Goal: Task Accomplishment & Management: Complete application form

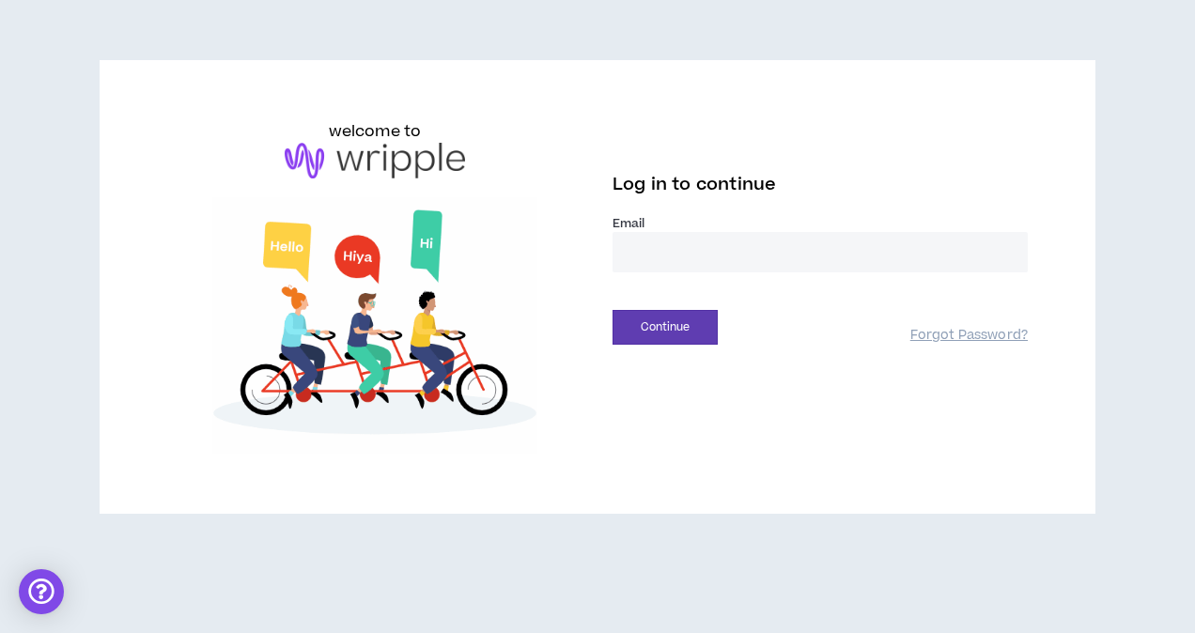
click at [667, 256] on input "email" at bounding box center [820, 252] width 415 height 40
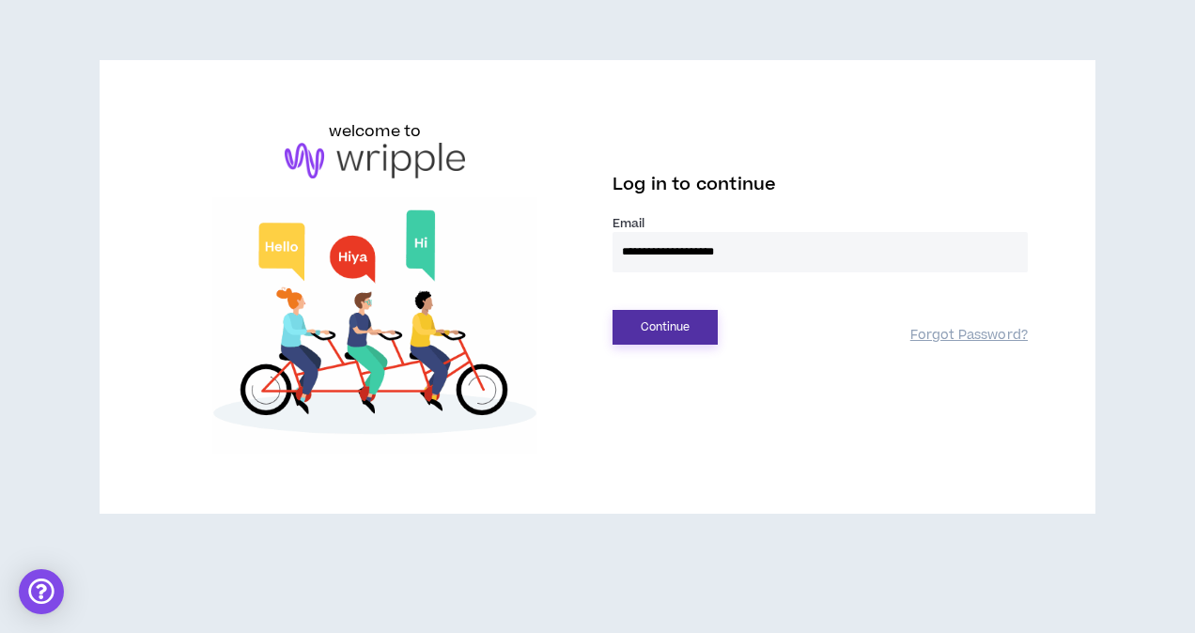
type input "**********"
click at [637, 316] on button "Continue" at bounding box center [665, 327] width 105 height 35
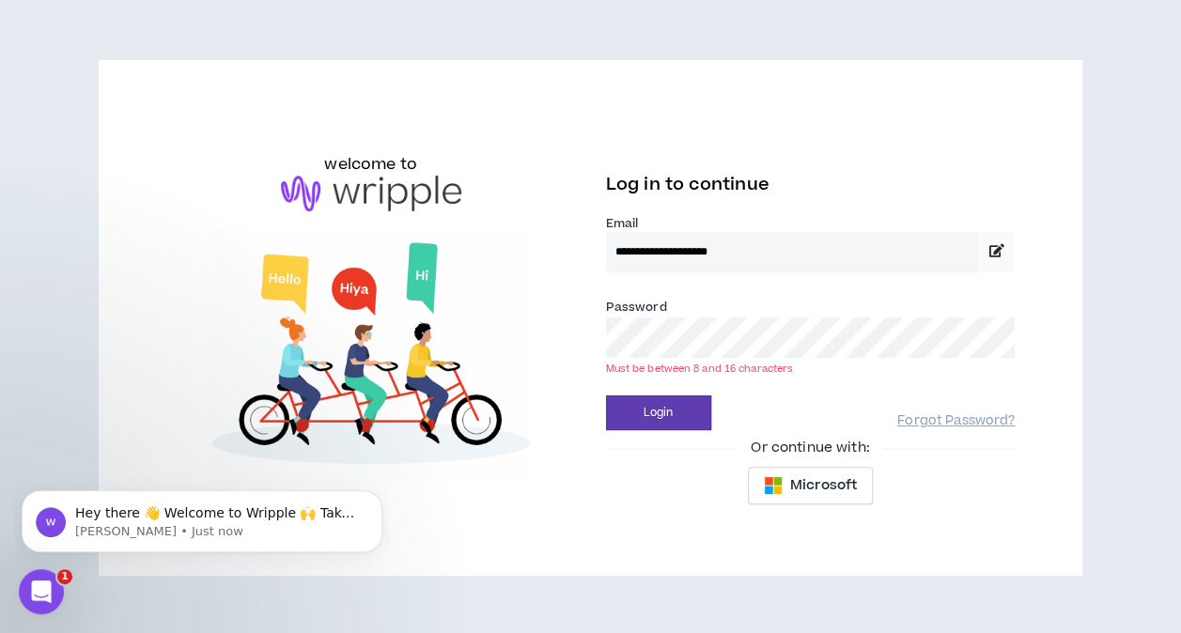
click at [606, 396] on button "Login" at bounding box center [658, 413] width 105 height 35
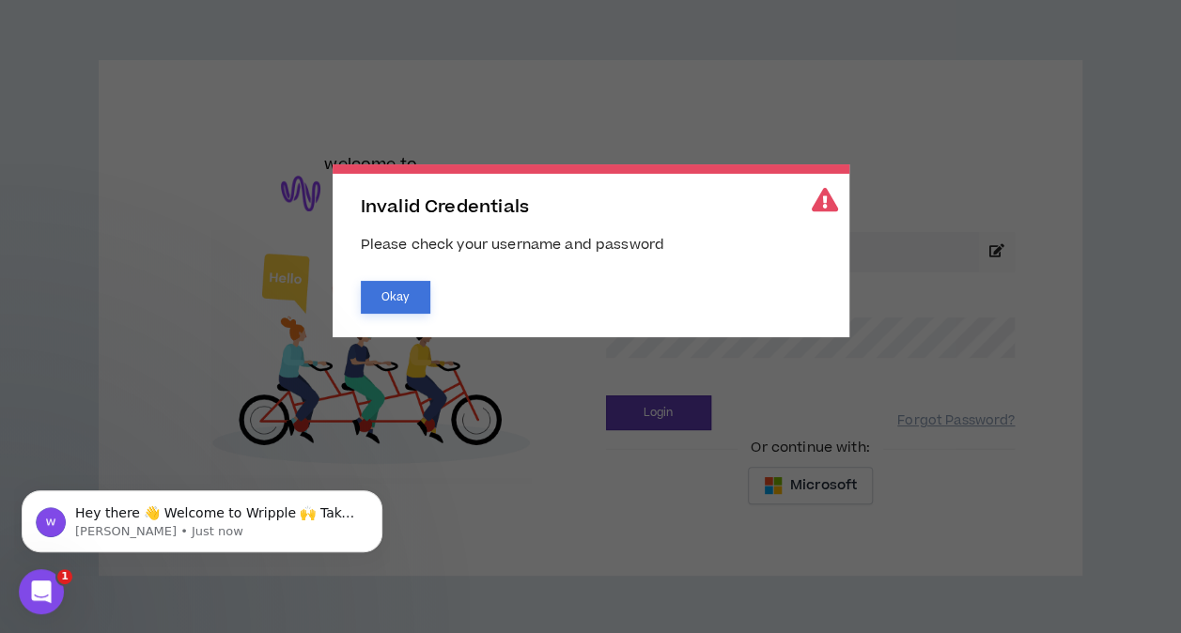
click at [423, 295] on button "Okay" at bounding box center [396, 297] width 70 height 33
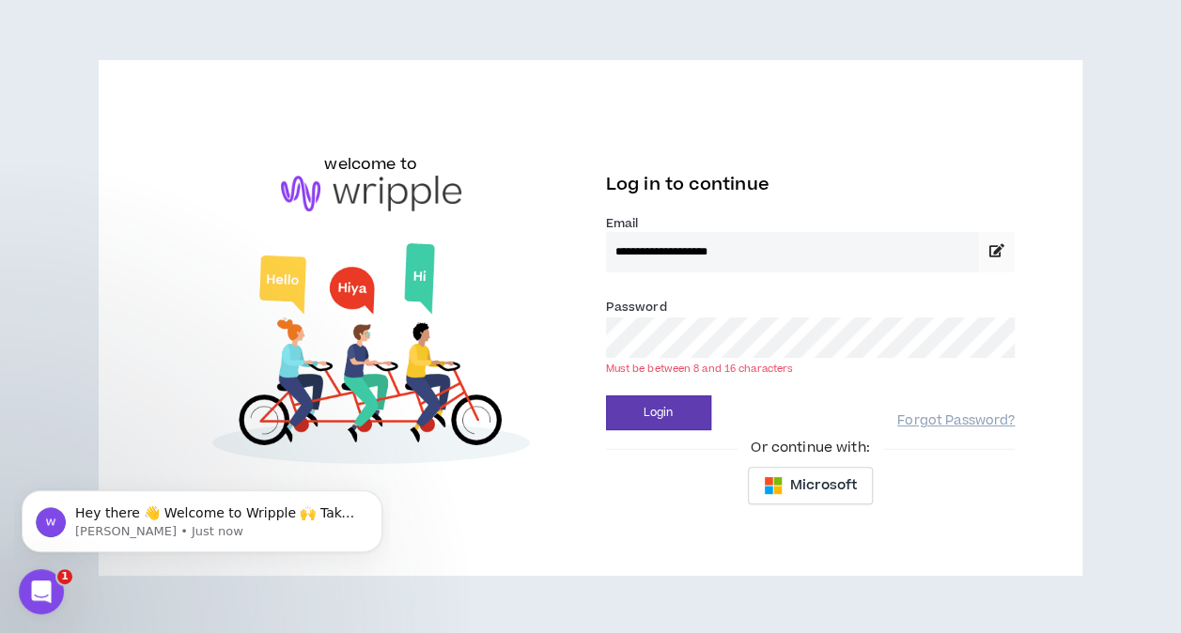
click at [606, 396] on button "Login" at bounding box center [658, 413] width 105 height 35
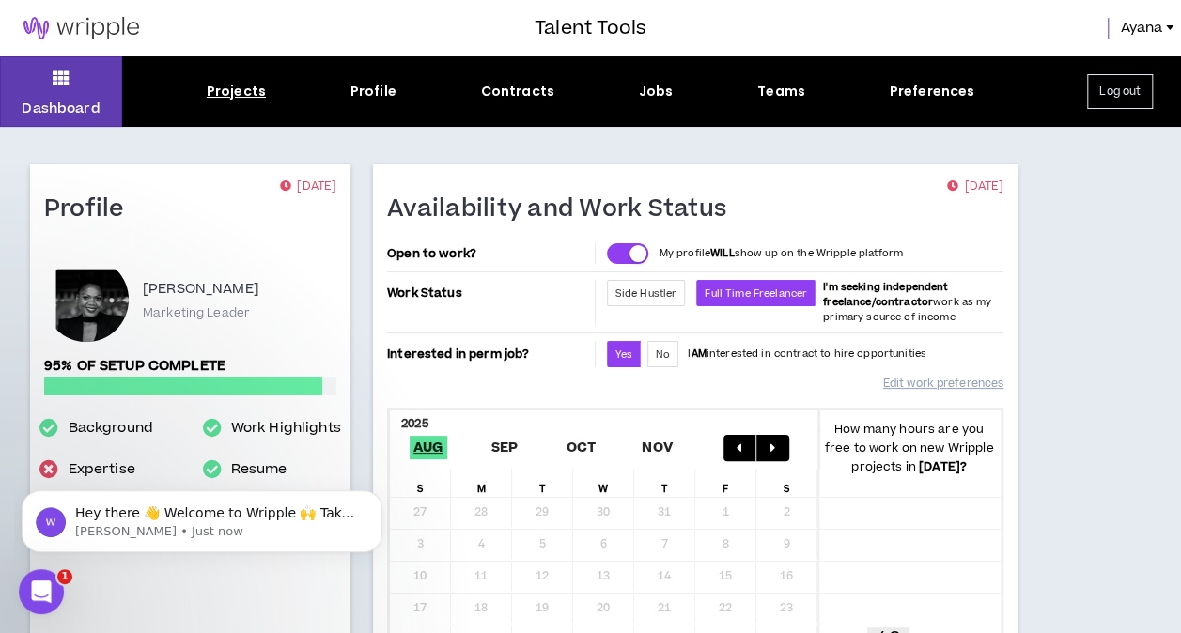
click at [228, 86] on div "Projects" at bounding box center [236, 92] width 59 height 20
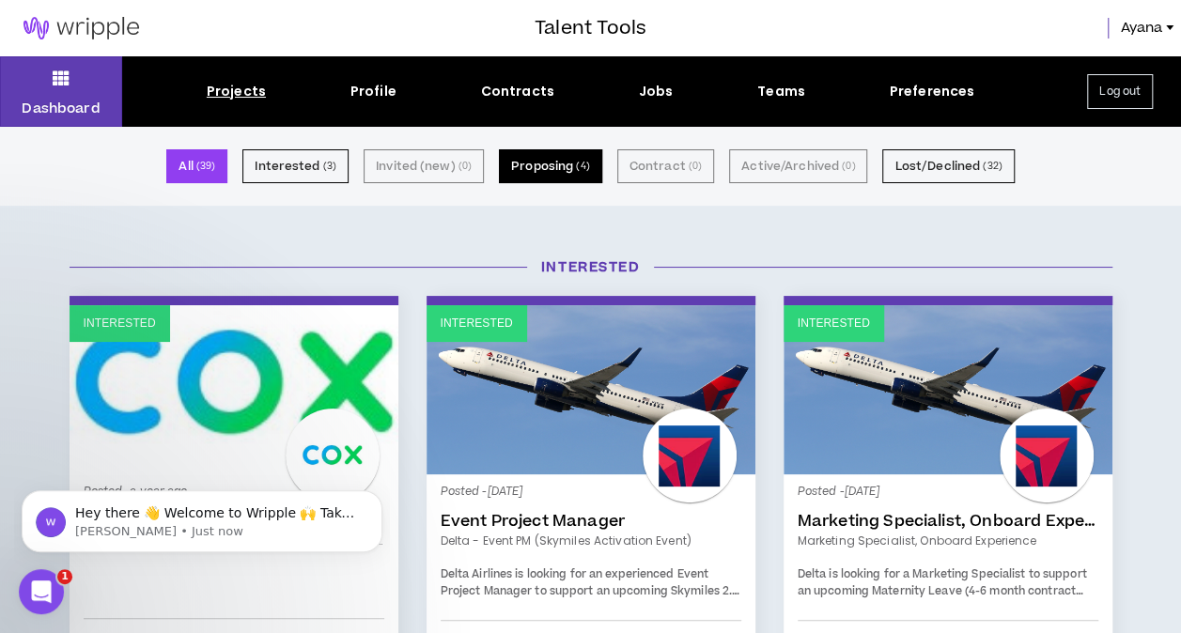
click at [584, 164] on small "( 4 )" at bounding box center [582, 166] width 13 height 17
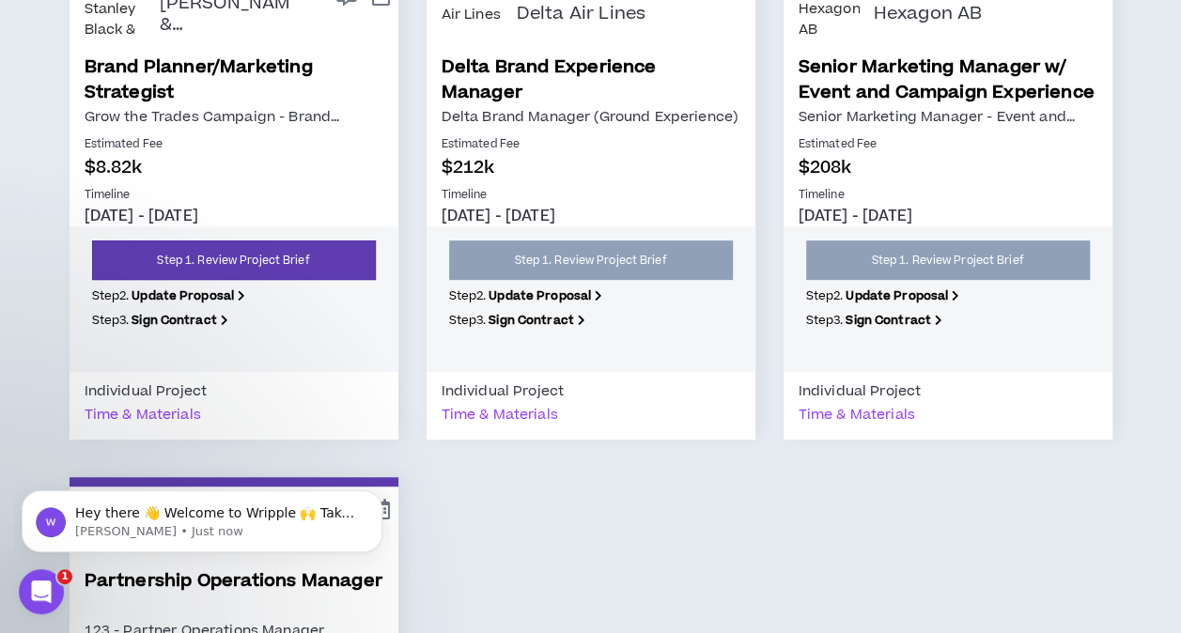
scroll to position [513, 0]
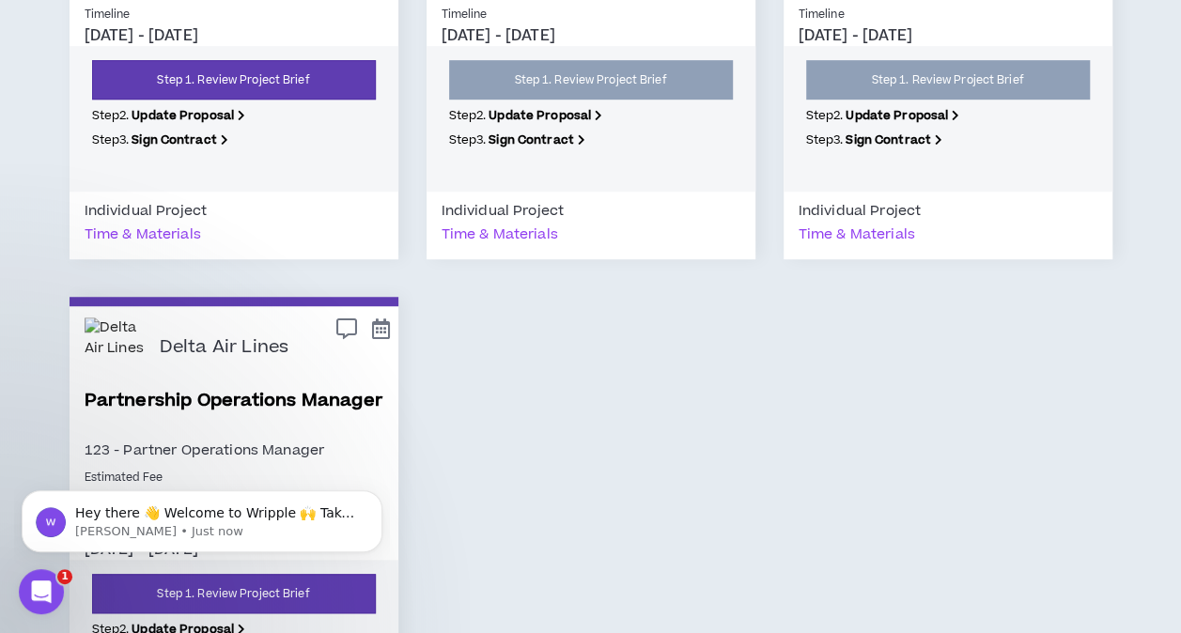
click at [194, 370] on div "Delta Air Lines" at bounding box center [272, 348] width 224 height 61
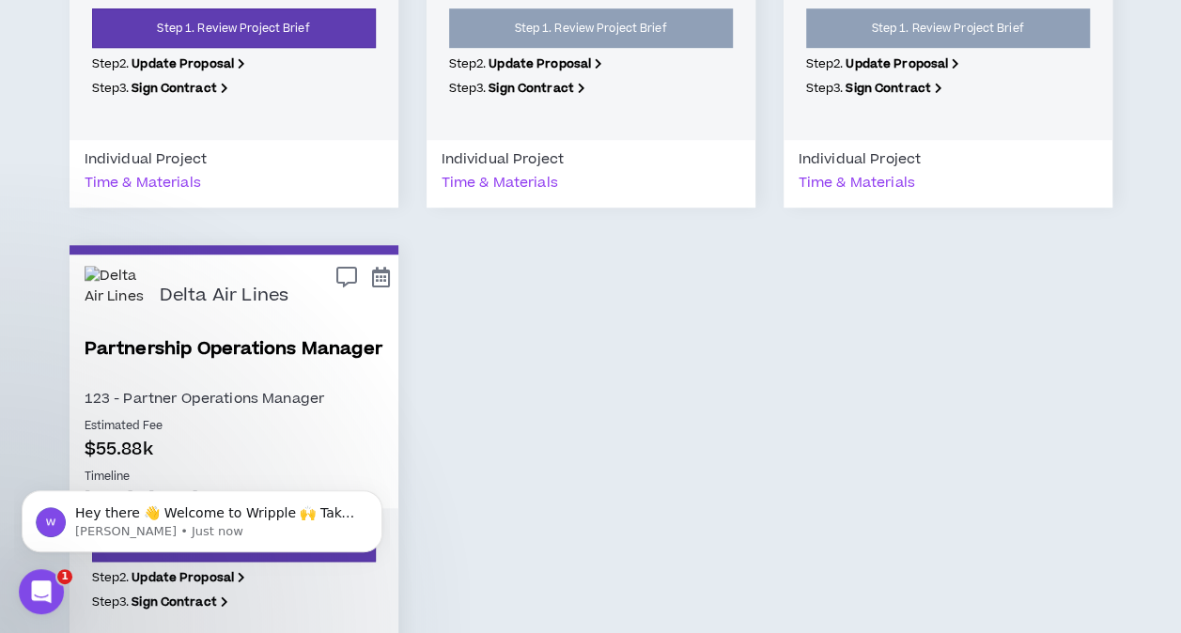
scroll to position [566, 0]
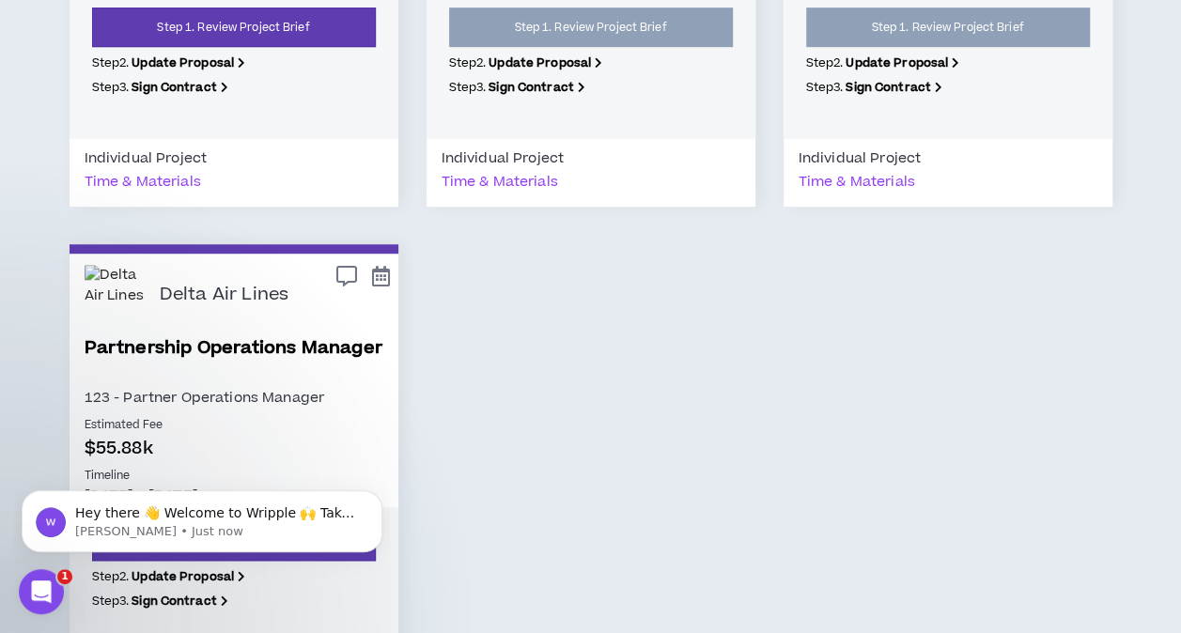
click at [192, 346] on link "Partnership Operations Manager" at bounding box center [234, 360] width 299 height 51
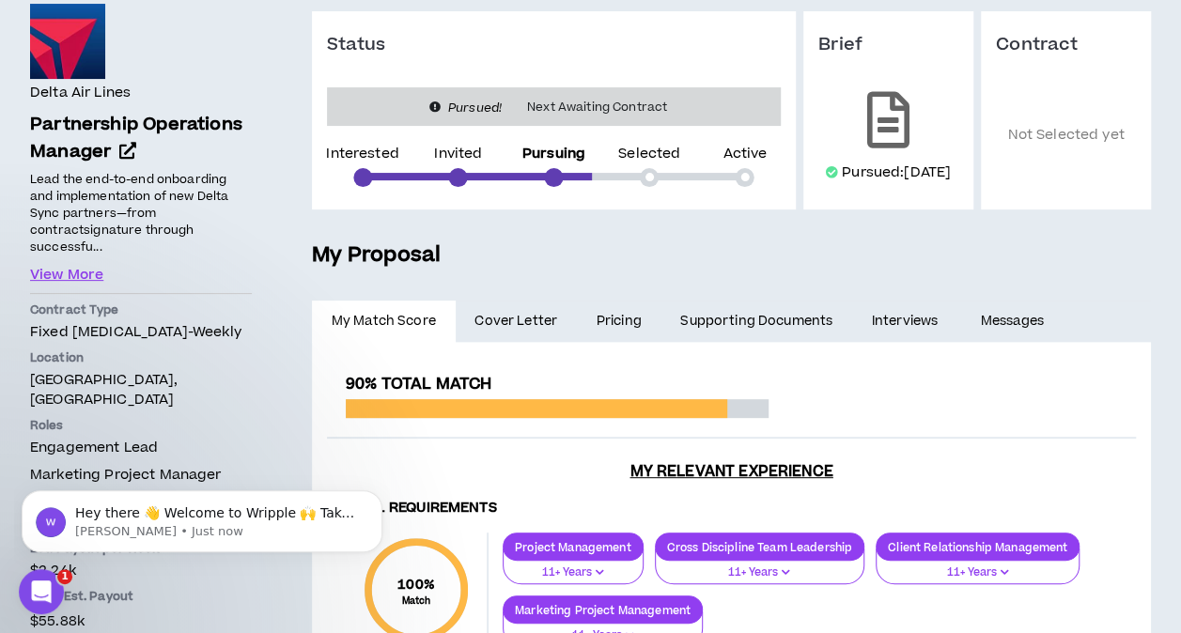
scroll to position [177, 0]
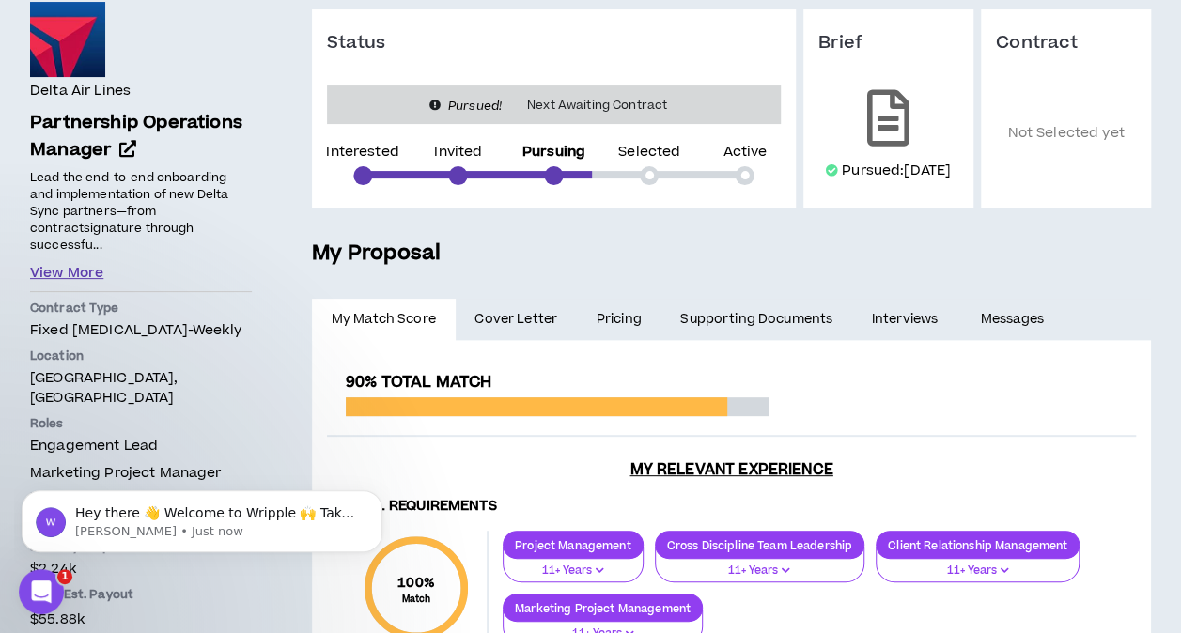
click at [57, 271] on button "View More" at bounding box center [66, 273] width 73 height 21
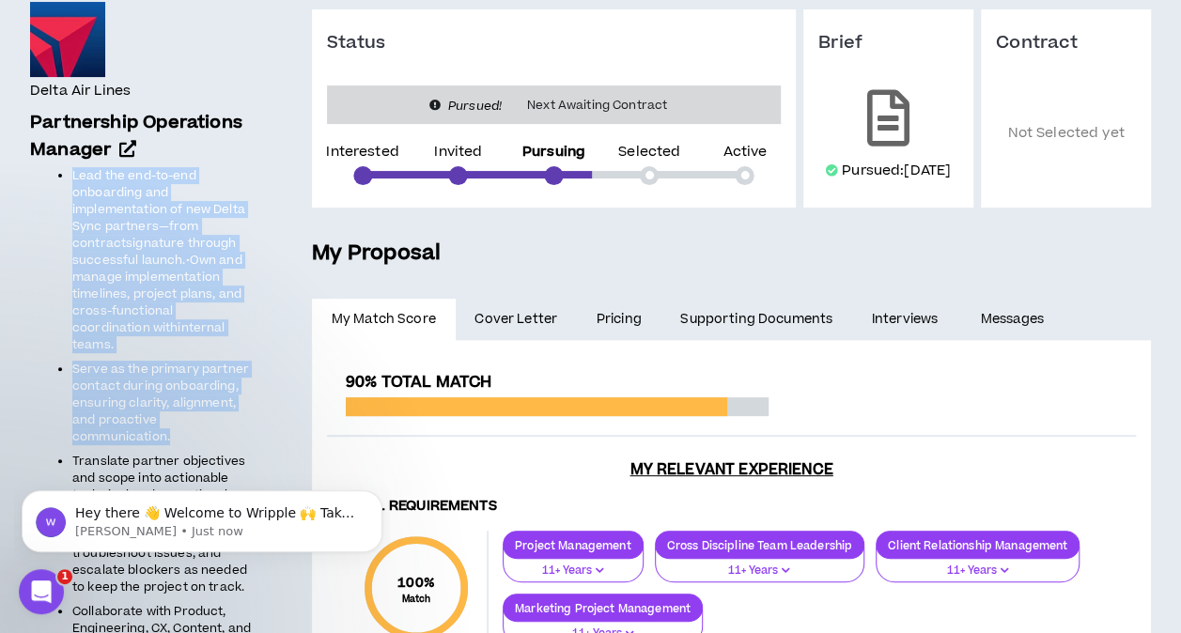
drag, startPoint x: 71, startPoint y: 177, endPoint x: 178, endPoint y: 419, distance: 264.6
click at [178, 419] on ul "Lead the end-to-end onboarding and implementation of new Delta Sync partners—fr…" at bounding box center [141, 528] width 222 height 722
drag, startPoint x: 178, startPoint y: 419, endPoint x: 136, endPoint y: 265, distance: 159.5
copy ul "Lead the end-to-end onboarding and implementation of new Delta Sync partners—fr…"
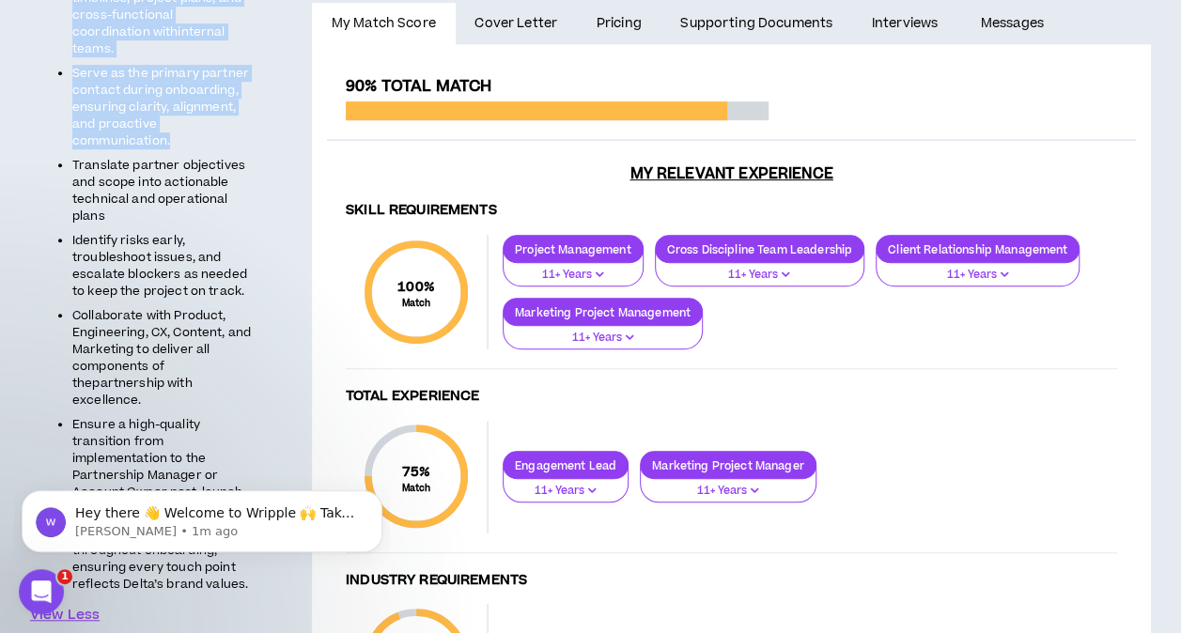
scroll to position [474, 0]
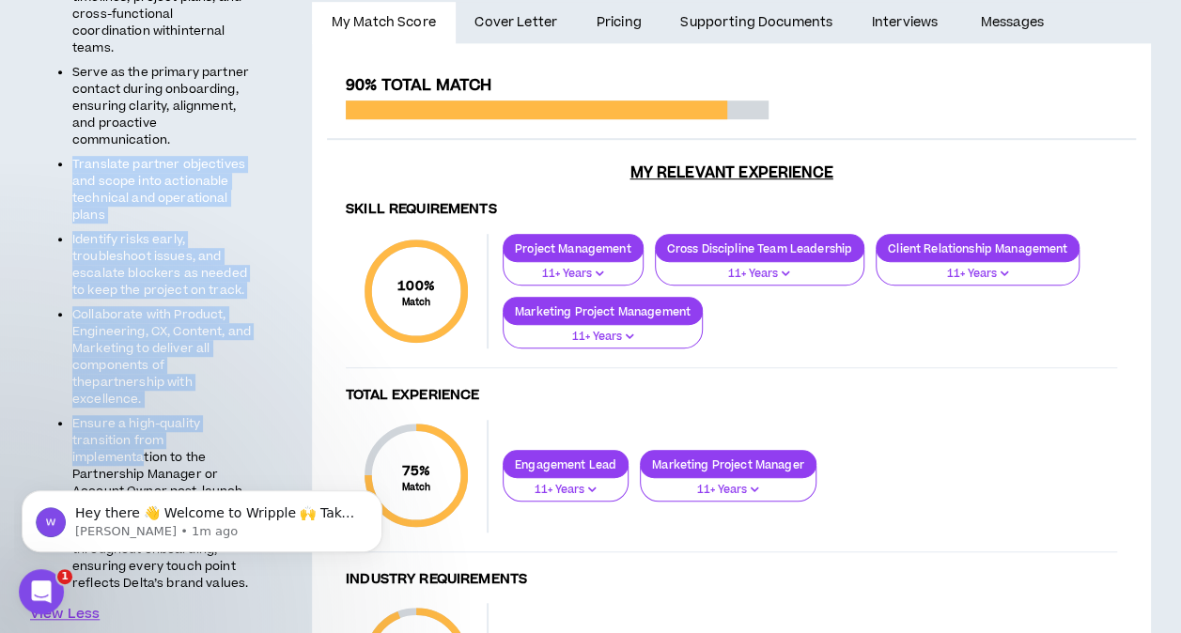
drag, startPoint x: 74, startPoint y: 147, endPoint x: 137, endPoint y: 436, distance: 296.1
click at [137, 436] on ul "Lead the end-to-end onboarding and implementation of new Delta Sync partners—fr…" at bounding box center [141, 231] width 222 height 722
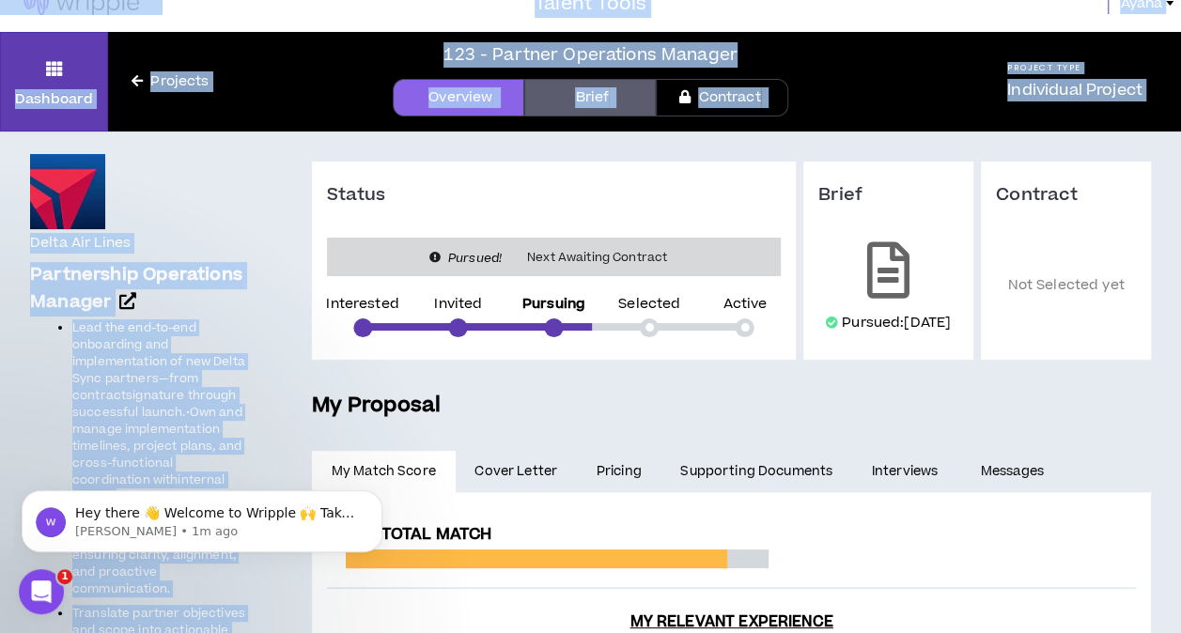
scroll to position [0, 0]
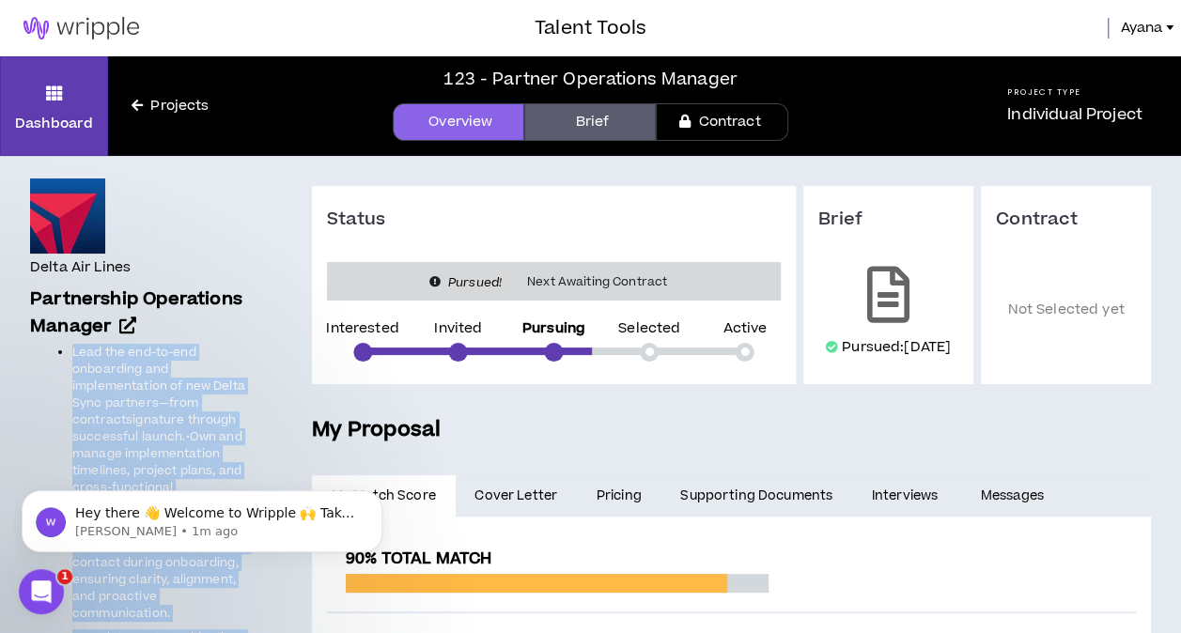
drag, startPoint x: 256, startPoint y: 393, endPoint x: 73, endPoint y: 349, distance: 187.5
copy ul "Lead the end-to-end onboarding and implementation of new Delta Sync partners—fr…"
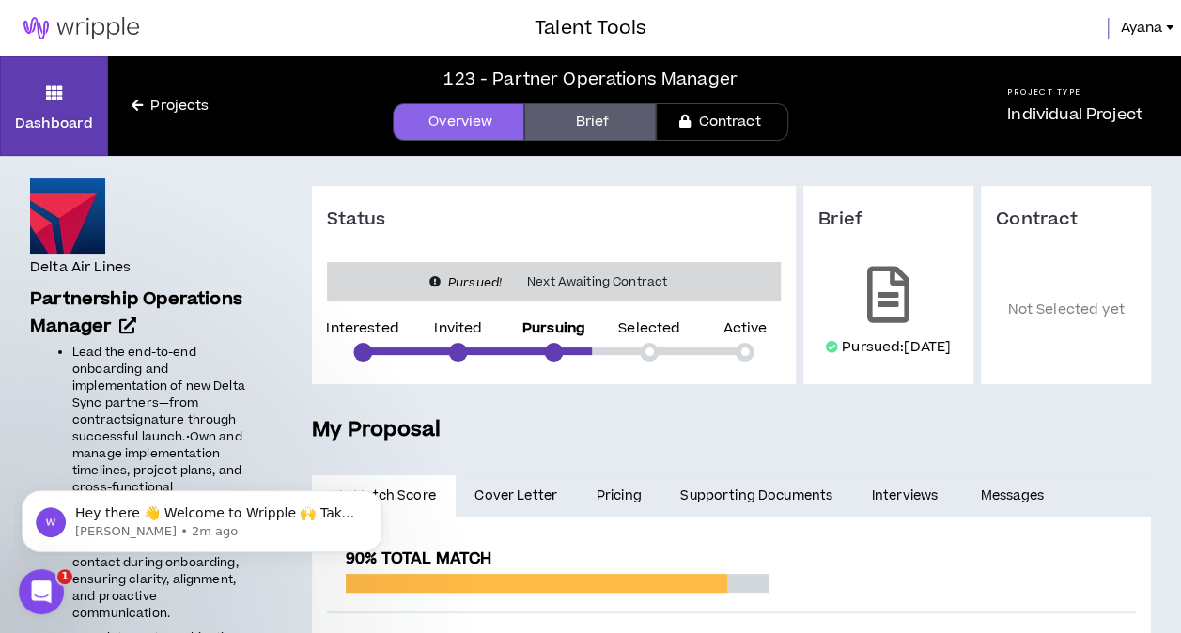
click at [587, 101] on div "123 - Partner Operations Manager Overview Brief Contract" at bounding box center [590, 106] width 756 height 100
click at [590, 120] on link "Brief" at bounding box center [590, 122] width 132 height 38
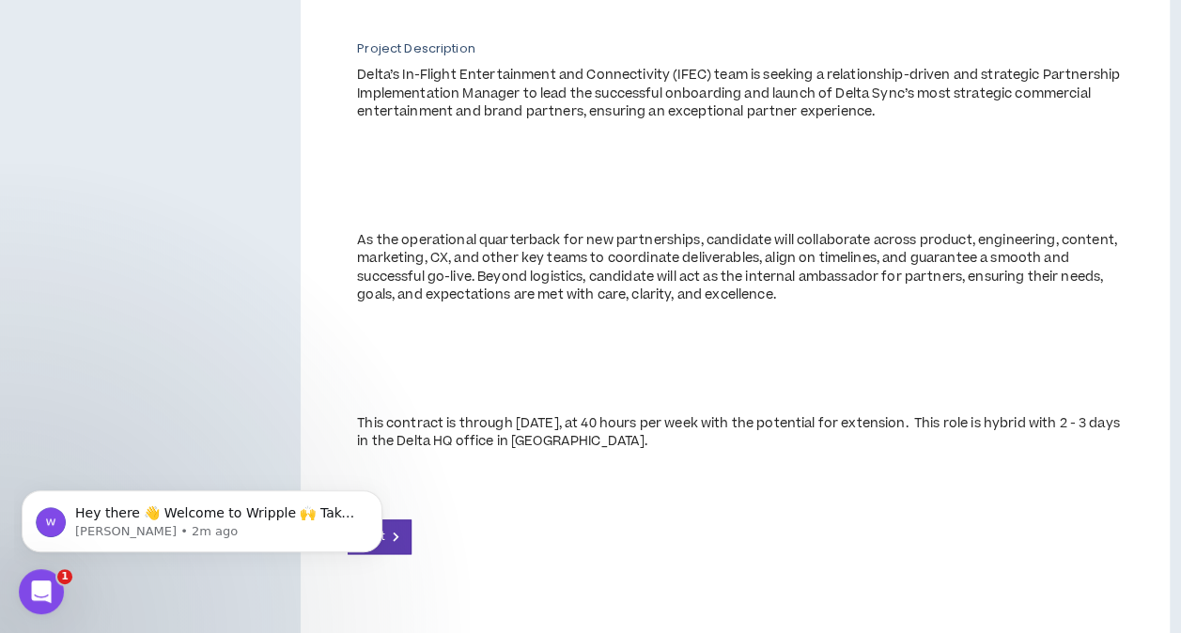
scroll to position [769, 0]
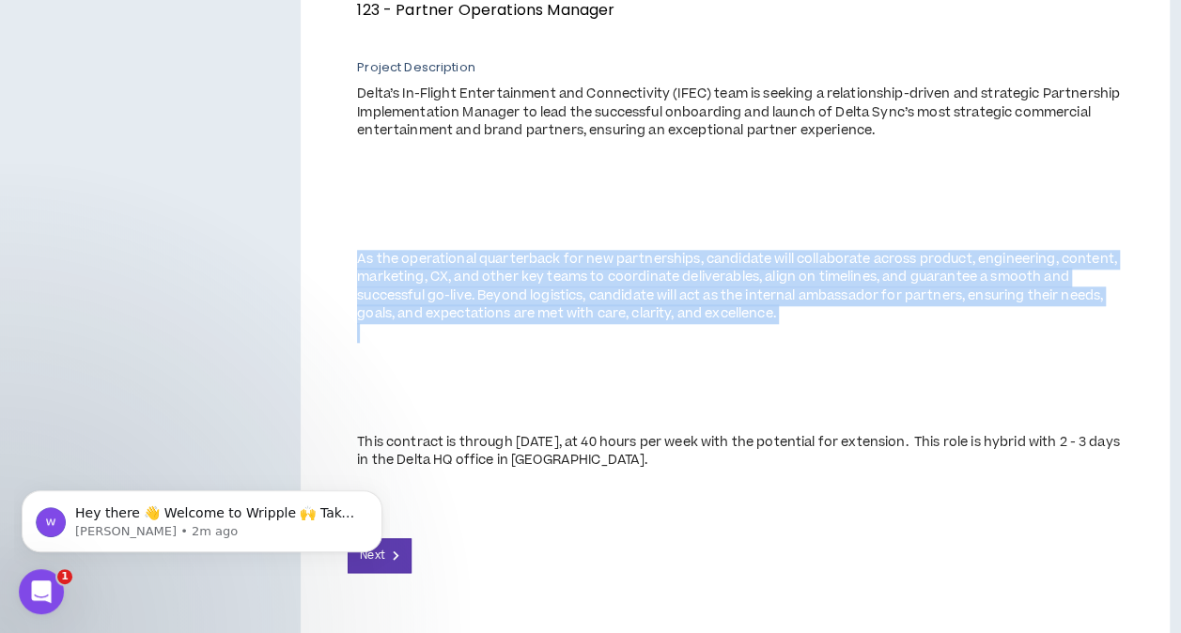
drag, startPoint x: 351, startPoint y: 263, endPoint x: 808, endPoint y: 324, distance: 460.7
click at [808, 324] on div "Project name 123 - Partner Operations Manager Project Description Delta’s In-Fl…" at bounding box center [735, 221] width 775 height 499
drag, startPoint x: 808, startPoint y: 324, endPoint x: 707, endPoint y: 290, distance: 107.0
copy span "As the operational quarterback for new partnerships, candidate will collaborate…"
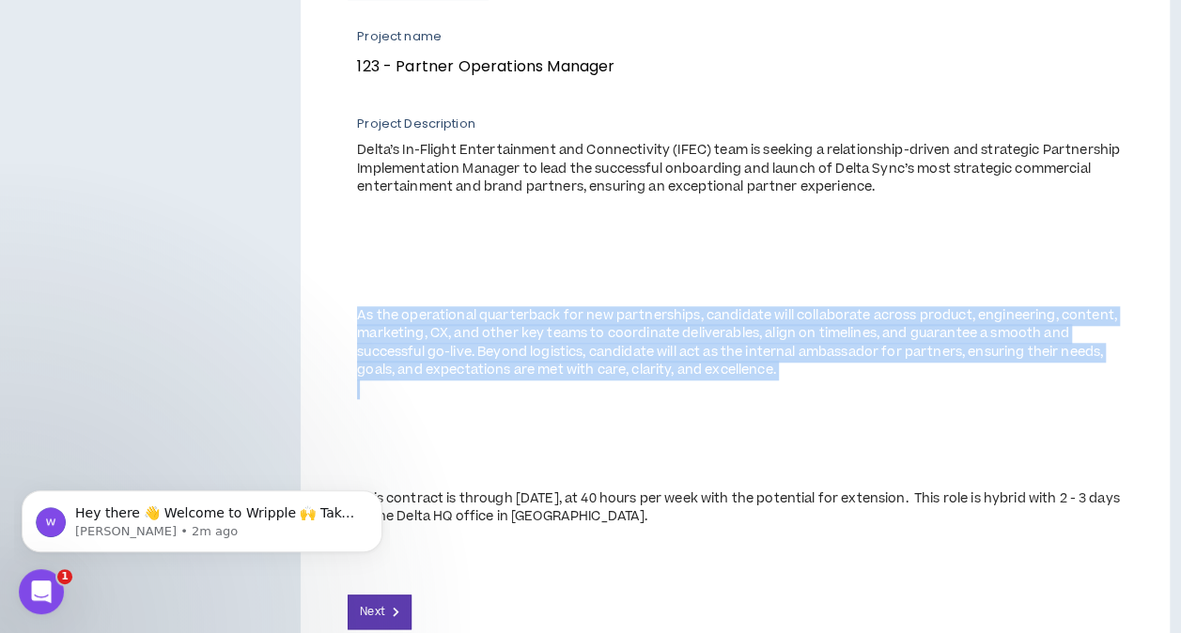
scroll to position [710, 0]
click at [795, 355] on div "As the operational quarterback for new partnerships, candidate will collaborate…" at bounding box center [740, 345] width 766 height 73
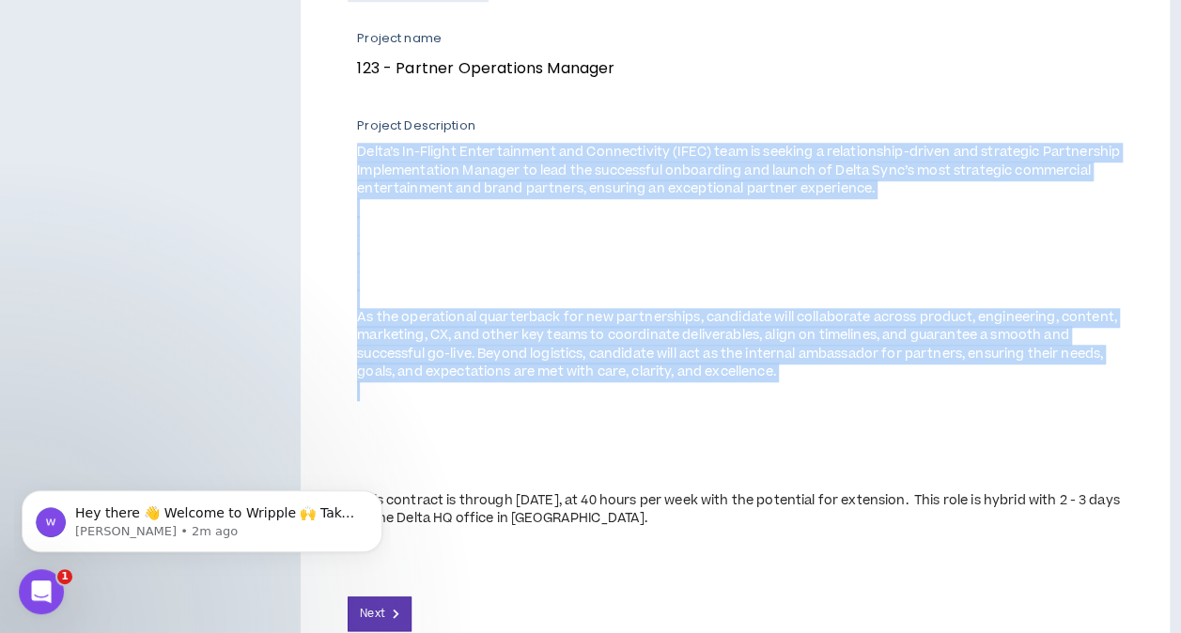
drag, startPoint x: 820, startPoint y: 400, endPoint x: 359, endPoint y: 143, distance: 528.3
click at [359, 144] on span "Delta’s In-Flight Entertainment and Connectivity (IFEC) team is seeking a relat…" at bounding box center [740, 336] width 766 height 385
drag, startPoint x: 359, startPoint y: 143, endPoint x: 412, endPoint y: 163, distance: 56.2
click at [475, 185] on div "Delta’s In-Flight Entertainment and Connectivity (IFEC) team is seeking a relat…" at bounding box center [740, 171] width 766 height 55
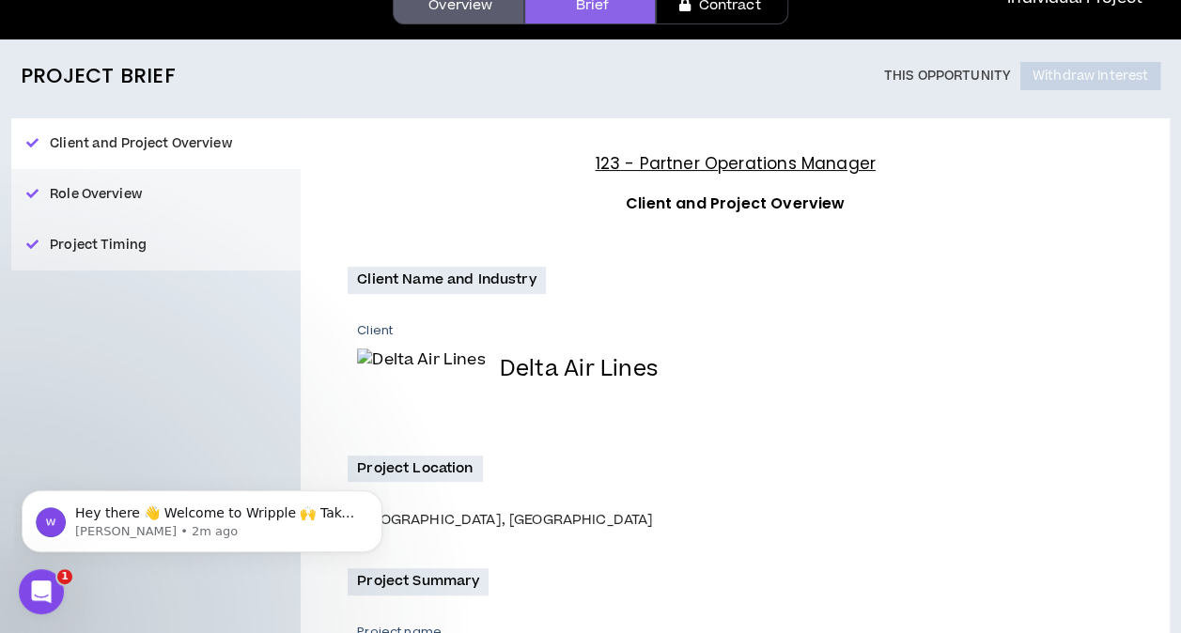
scroll to position [114, 0]
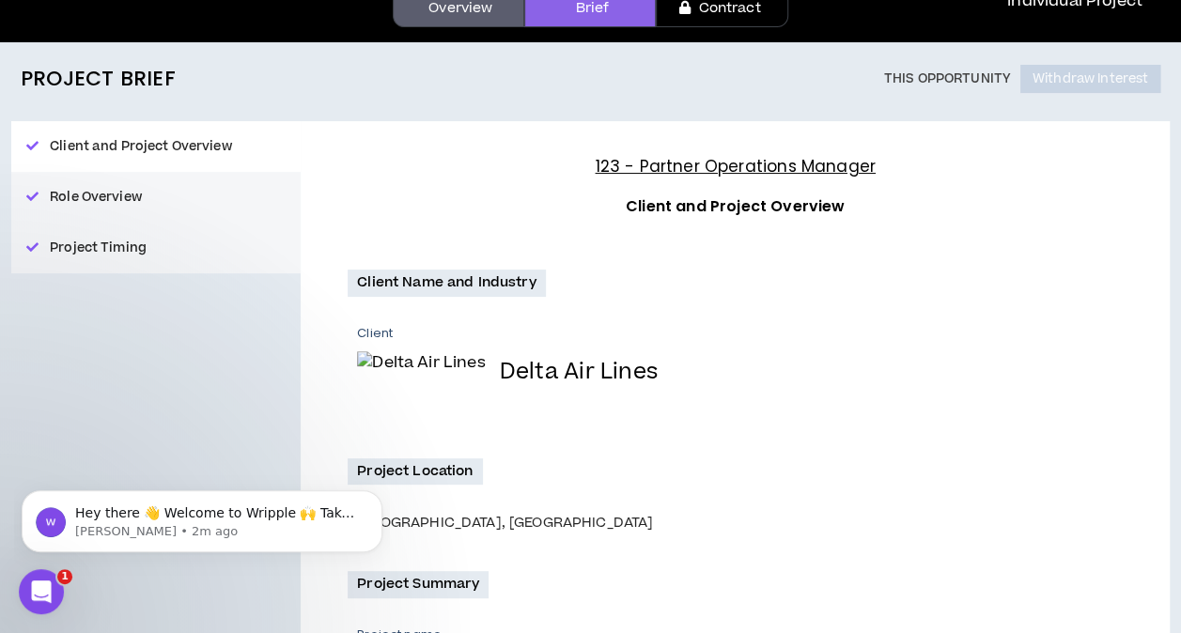
click at [78, 194] on button "Role Overview" at bounding box center [155, 197] width 289 height 51
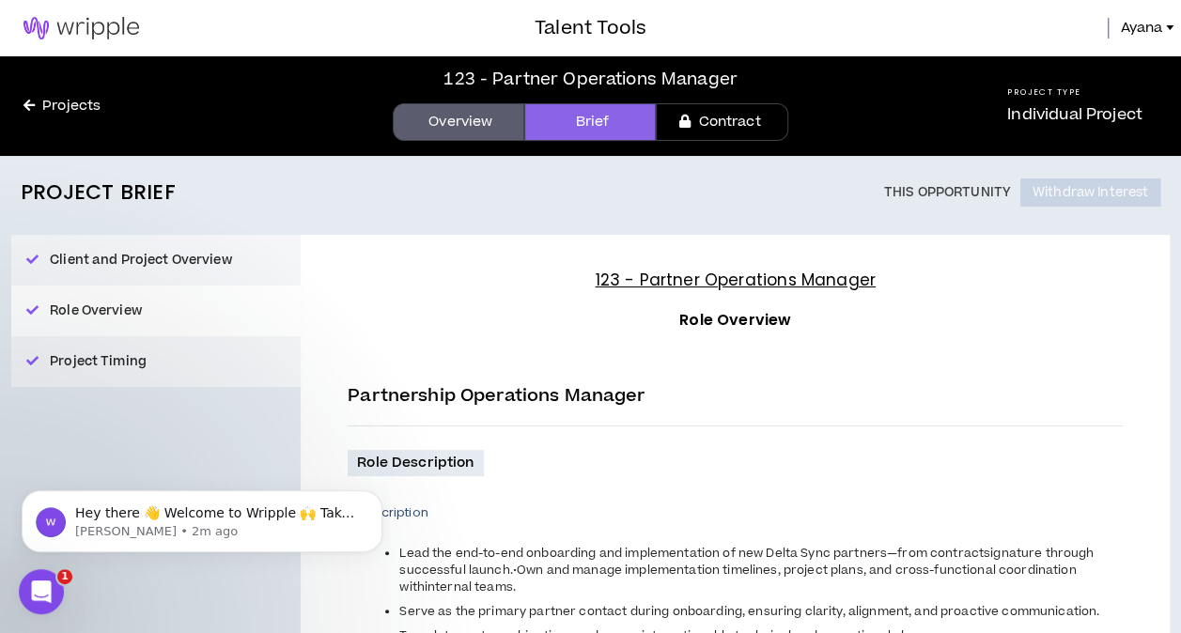
click at [428, 122] on link "Overview" at bounding box center [459, 122] width 132 height 38
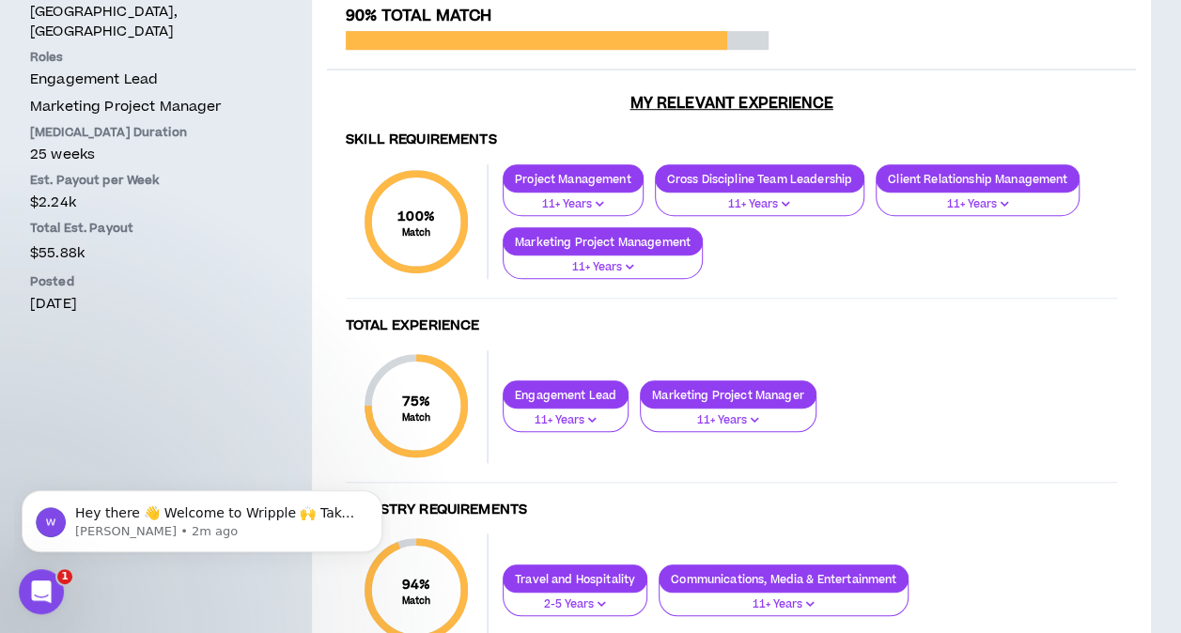
scroll to position [346, 0]
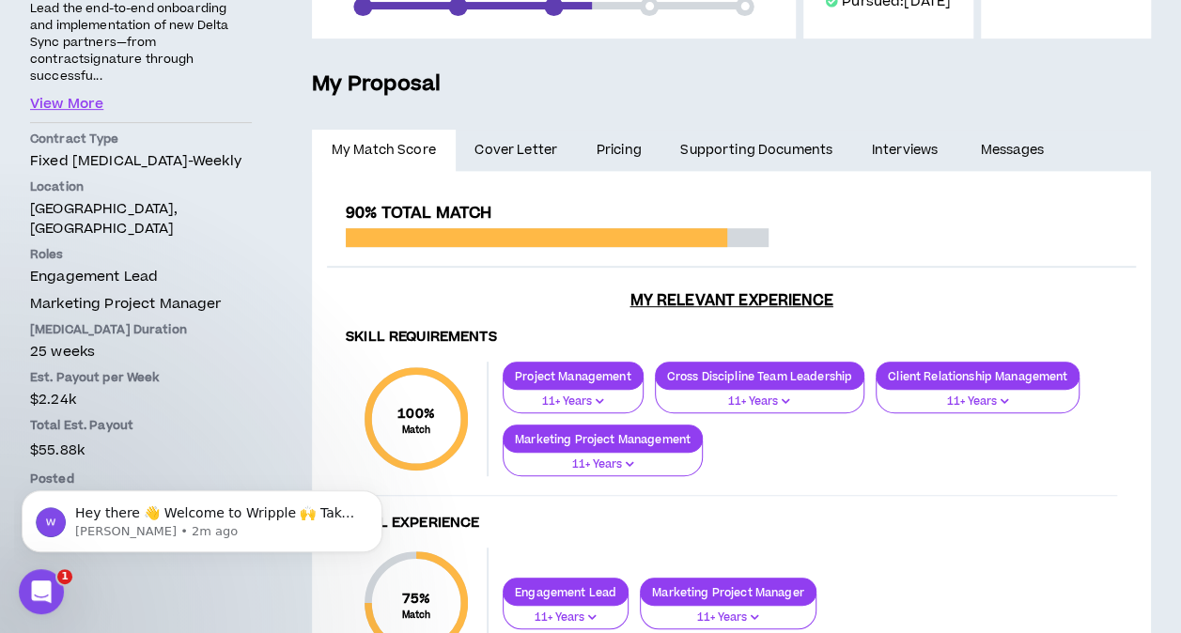
click at [919, 171] on link "Interviews" at bounding box center [906, 150] width 109 height 41
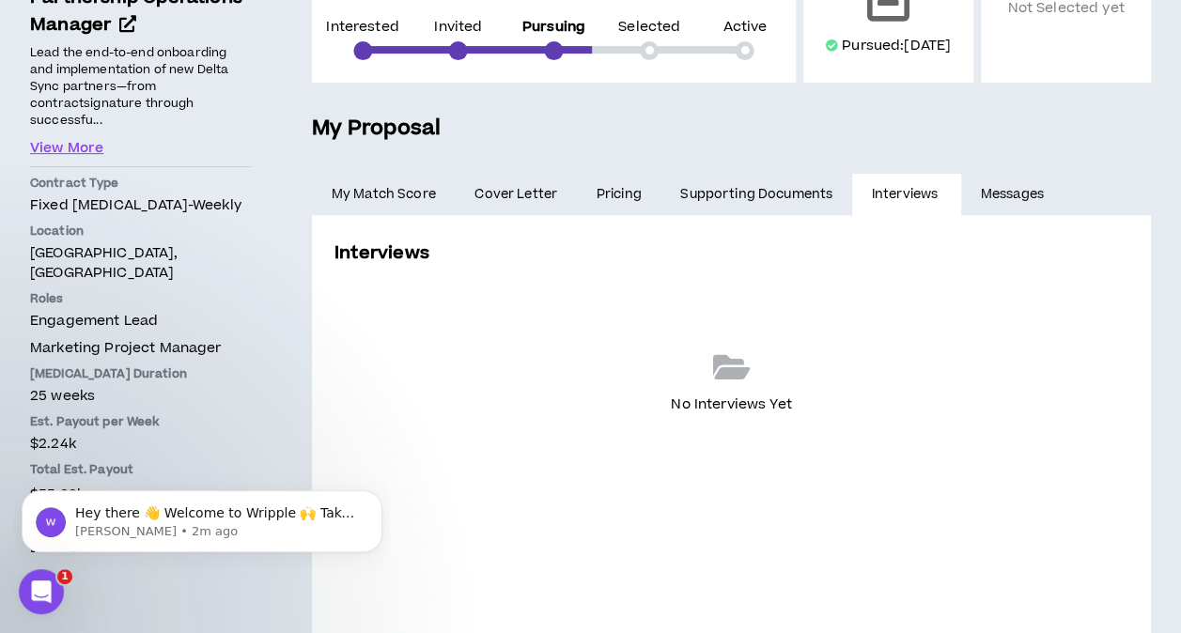
scroll to position [303, 0]
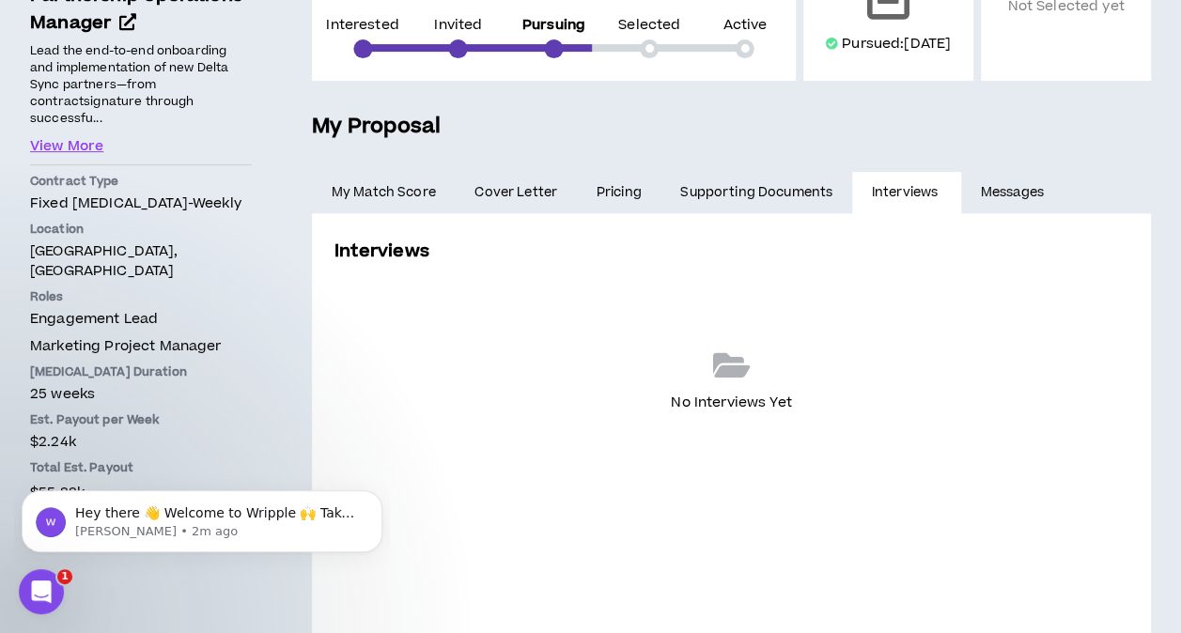
click at [727, 203] on link "Supporting Documents" at bounding box center [756, 192] width 191 height 41
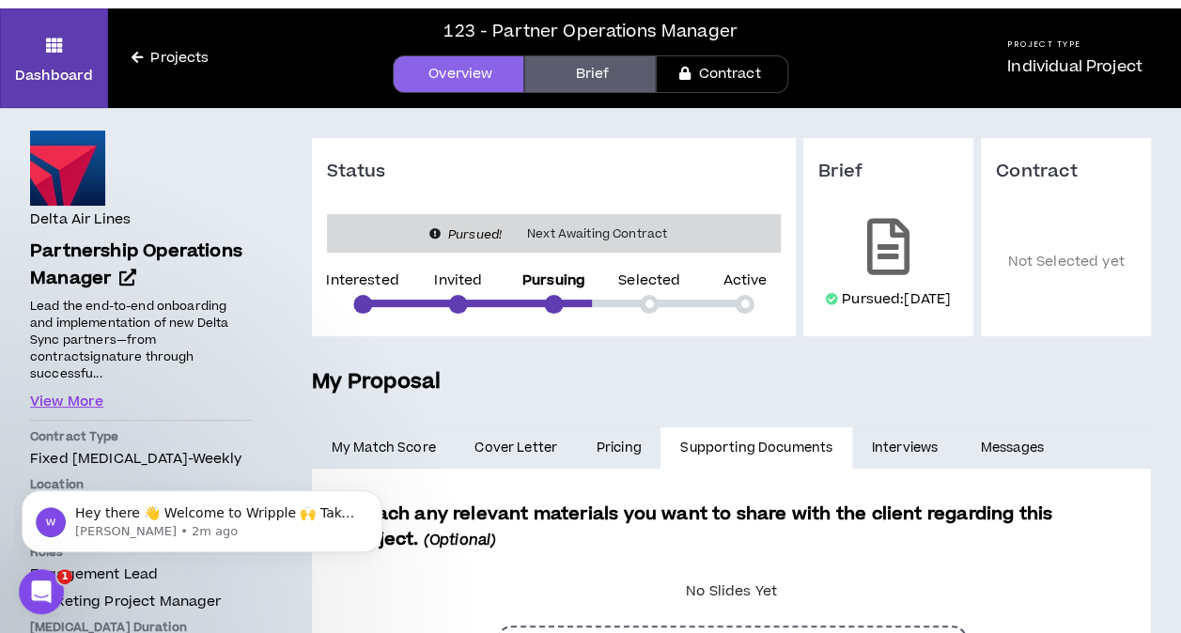
scroll to position [43, 0]
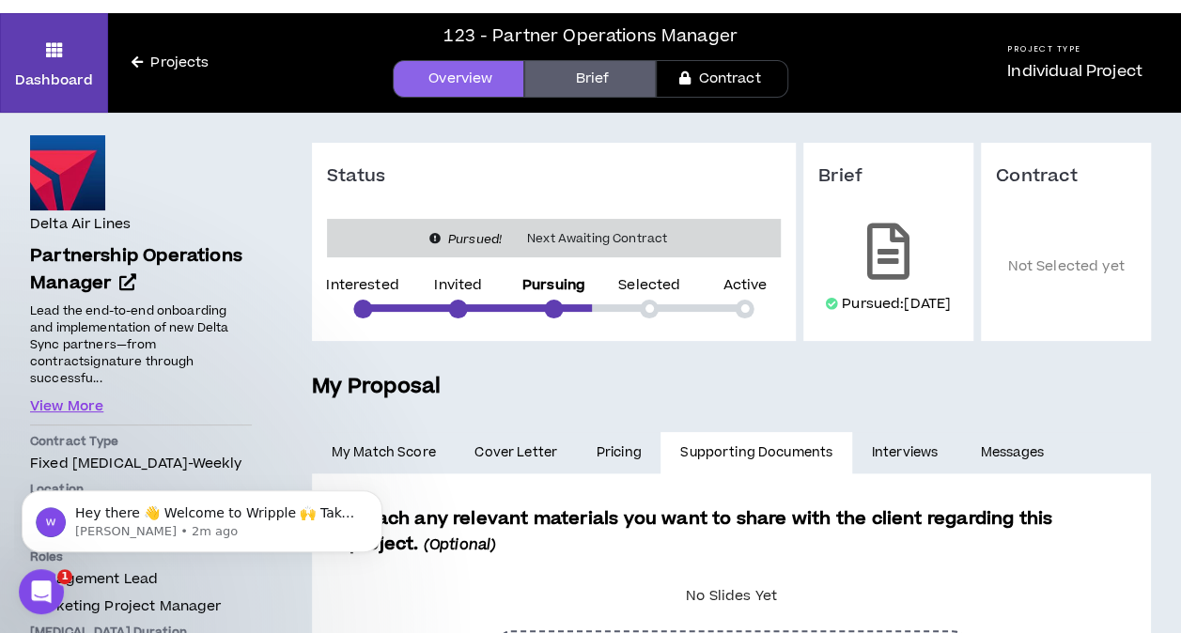
click at [604, 78] on link "Brief" at bounding box center [590, 79] width 132 height 38
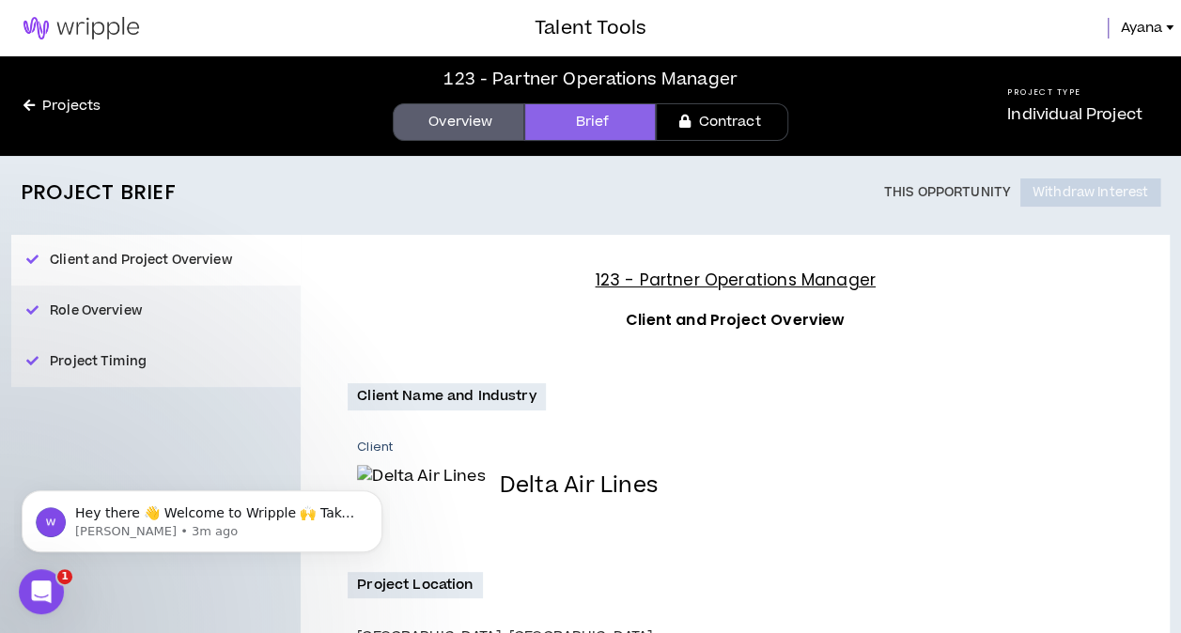
click at [725, 120] on link "Contract" at bounding box center [722, 122] width 132 height 38
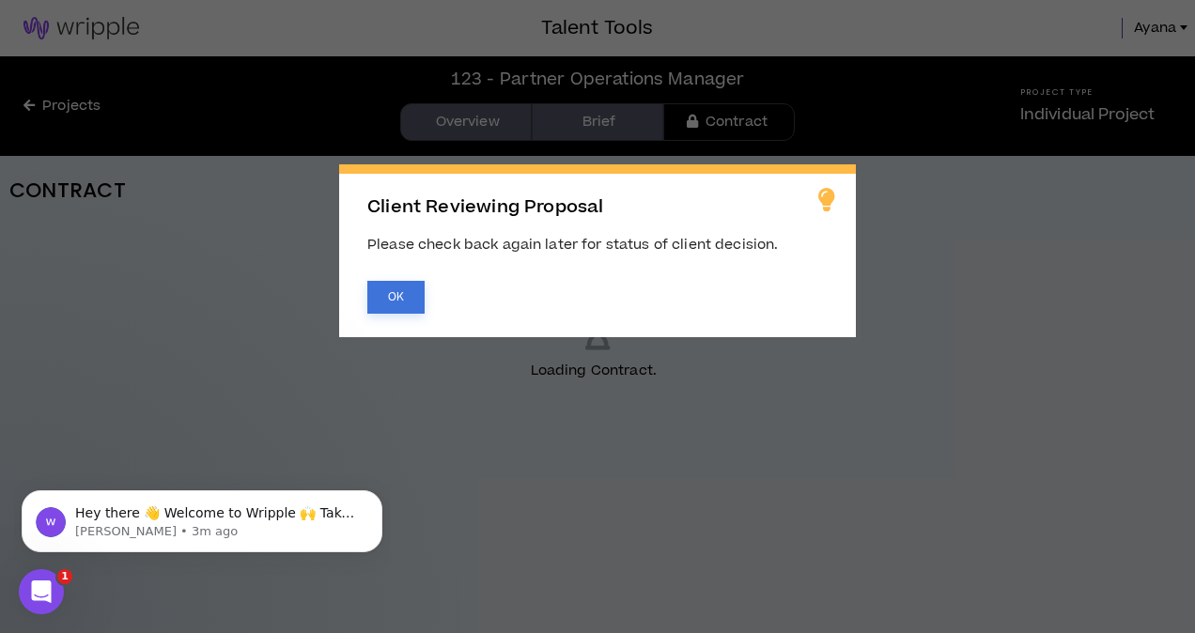
click at [384, 292] on button "OK" at bounding box center [395, 297] width 57 height 33
